Goal: Task Accomplishment & Management: Use online tool/utility

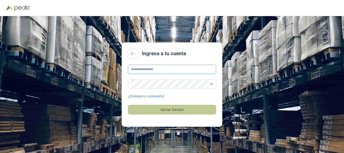
type input "**********"
click at [169, 112] on button "Iniciar Sesión" at bounding box center [172, 110] width 88 height 10
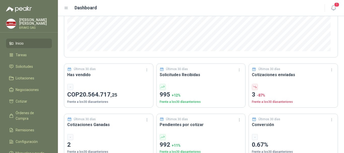
scroll to position [202, 0]
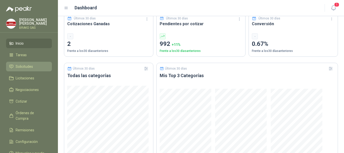
click at [26, 65] on span "Solicitudes" at bounding box center [24, 67] width 17 height 6
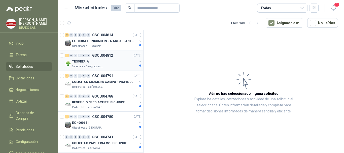
click at [80, 64] on p "TESORERIA" at bounding box center [80, 61] width 17 height 5
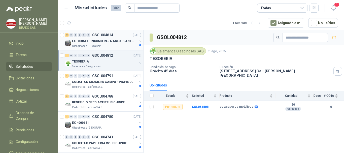
click at [87, 43] on p "EX -000641 - INSUMO PARA ASEO PLANTA EXTRACTORA" at bounding box center [103, 41] width 63 height 5
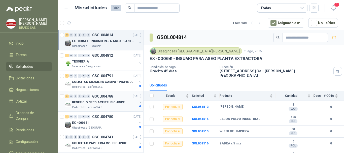
click at [90, 103] on p "BENEFICIO SECO ACEITE- PICHINDE" at bounding box center [98, 102] width 53 height 5
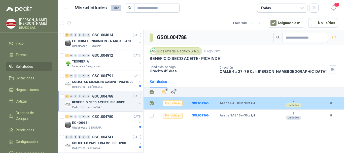
click at [173, 105] on div "Por cotizar" at bounding box center [173, 103] width 20 height 6
click at [202, 104] on b "SOL051365" at bounding box center [200, 104] width 17 height 4
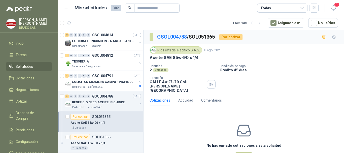
scroll to position [16, 0]
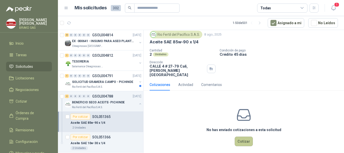
click at [243, 137] on button "Cotizar" at bounding box center [244, 142] width 18 height 10
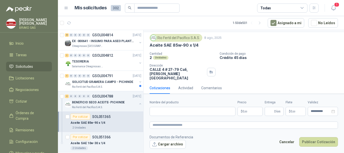
scroll to position [12, 0]
click at [200, 112] on input "Nombre del producto" at bounding box center [193, 111] width 86 height 9
type input "**********"
click at [245, 111] on span ",00" at bounding box center [245, 111] width 3 height 3
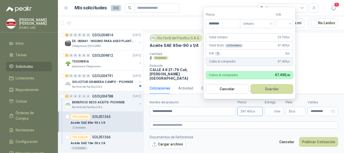
type input "********"
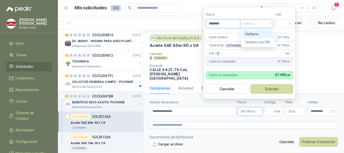
click at [271, 23] on span "Unitario" at bounding box center [257, 24] width 28 height 8
click at [266, 36] on div "Unitario" at bounding box center [258, 34] width 26 height 6
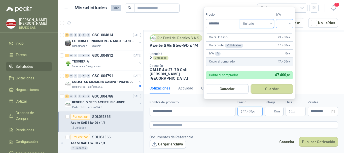
click at [290, 25] on input "search" at bounding box center [284, 23] width 11 height 8
click at [264, 23] on span "Unitario" at bounding box center [257, 24] width 28 height 8
click at [259, 33] on div "Unitario" at bounding box center [258, 34] width 26 height 6
click at [276, 88] on button "Guardar" at bounding box center [272, 89] width 43 height 10
click at [290, 22] on input "search" at bounding box center [284, 23] width 11 height 8
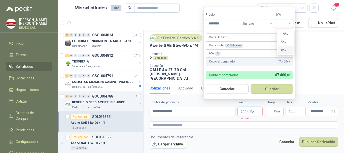
click at [285, 48] on div "0%" at bounding box center [285, 50] width 9 height 6
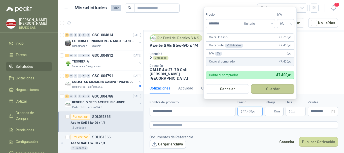
click at [278, 90] on button "Guardar" at bounding box center [272, 89] width 43 height 10
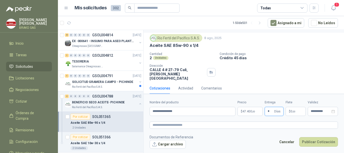
type input "*"
click at [326, 83] on div "Cotizaciones Actividad Comentarios" at bounding box center [244, 88] width 189 height 12
click at [325, 141] on button "Publicar Cotización" at bounding box center [318, 142] width 39 height 10
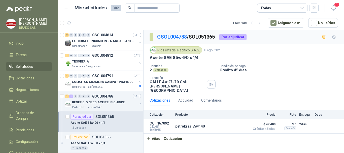
scroll to position [25, 0]
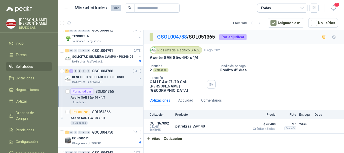
click at [94, 118] on p "Aceite SAE 10w-30 x 1/4" at bounding box center [88, 118] width 35 height 5
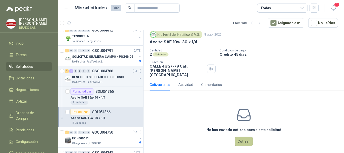
click at [243, 137] on button "Cotizar" at bounding box center [244, 142] width 18 height 10
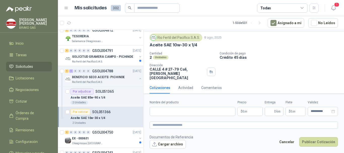
scroll to position [12, 0]
click at [175, 108] on input "Nombre del producto" at bounding box center [193, 111] width 86 height 9
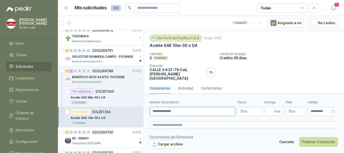
click at [166, 112] on input "**********" at bounding box center [193, 111] width 86 height 9
type input "**********"
click at [248, 113] on p "$ 0 ,00" at bounding box center [250, 111] width 25 height 9
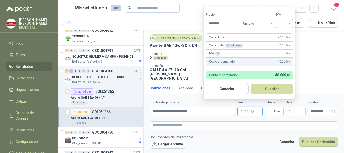
type input "********"
click at [288, 23] on input "search" at bounding box center [284, 23] width 11 height 8
click at [285, 47] on div "0%" at bounding box center [285, 50] width 15 height 8
click at [272, 91] on button "Guardar" at bounding box center [272, 89] width 43 height 10
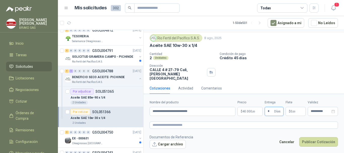
type input "*"
click at [299, 137] on button "Publicar Cotización" at bounding box center [318, 142] width 39 height 10
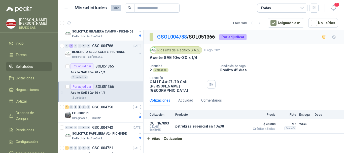
scroll to position [76, 0]
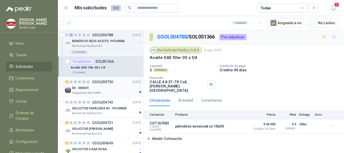
click at [82, 88] on p "EX - 000631" at bounding box center [80, 88] width 17 height 5
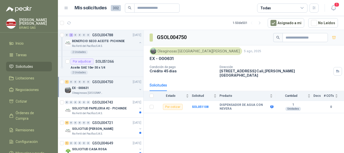
scroll to position [101, 0]
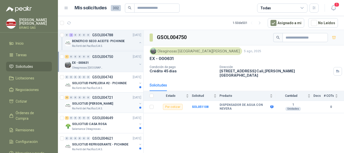
click at [97, 104] on p "SOLICITUD [PERSON_NAME]" at bounding box center [92, 103] width 41 height 5
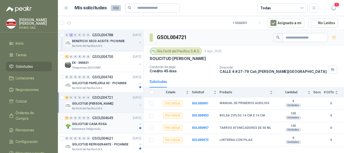
click at [93, 124] on p "SOLICITUD CASA ROSA" at bounding box center [89, 124] width 35 height 5
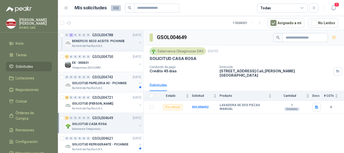
click at [95, 84] on p "SOLICITUD PAPELERIA #2 - PICHINDE" at bounding box center [99, 83] width 55 height 5
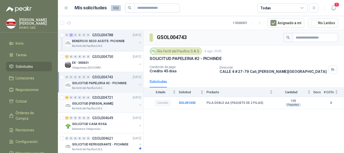
click at [92, 104] on p "SOLICITUD [PERSON_NAME]" at bounding box center [92, 103] width 41 height 5
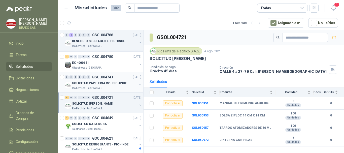
click at [96, 83] on p "SOLICITUD PAPELERIA #2 - PICHINDE" at bounding box center [99, 83] width 55 height 5
